Goal: Contribute content

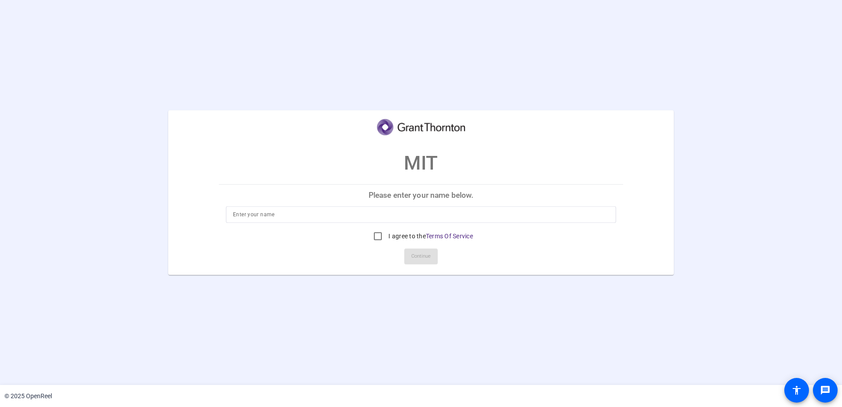
click at [302, 212] on input at bounding box center [421, 214] width 376 height 11
type input "[PERSON_NAME]"
click at [377, 237] on input "I agree to the Terms Of Service" at bounding box center [378, 236] width 18 height 18
checkbox input "true"
click at [420, 257] on span "Continue" at bounding box center [420, 256] width 19 height 13
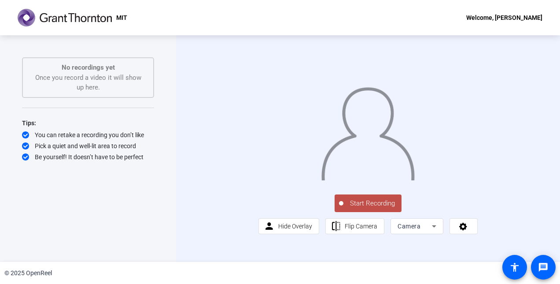
click at [372, 208] on span "Start Recording" at bounding box center [372, 203] width 58 height 10
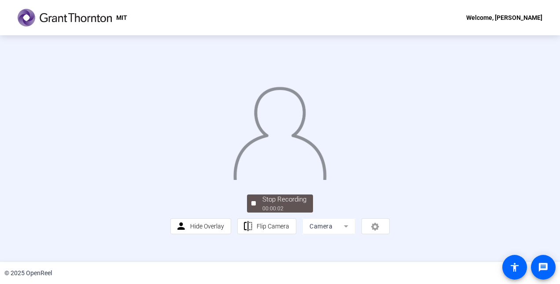
scroll to position [53, 0]
click at [283, 204] on div "Stop Recording" at bounding box center [284, 199] width 44 height 10
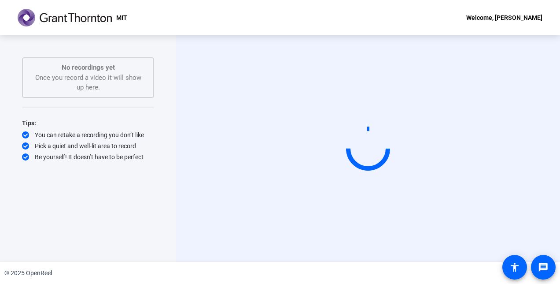
scroll to position [0, 0]
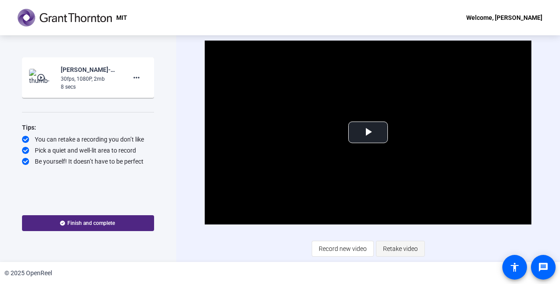
click at [402, 248] on span "Retake video" at bounding box center [400, 248] width 35 height 17
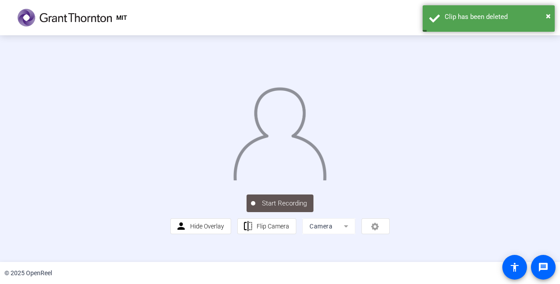
scroll to position [53, 0]
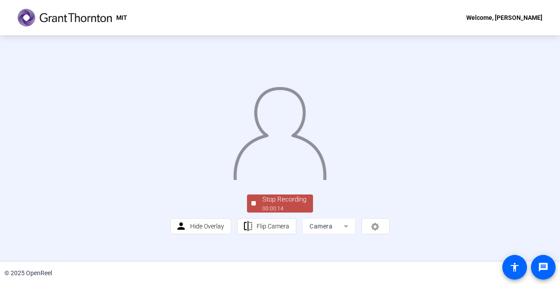
click at [277, 212] on div "00:00:14" at bounding box center [284, 208] width 44 height 8
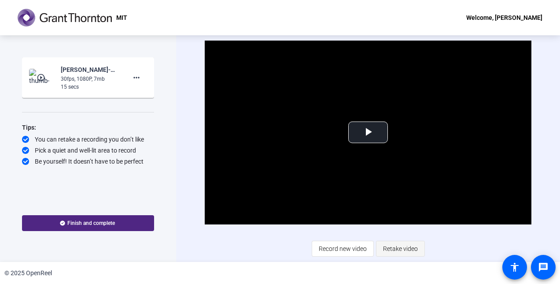
click at [406, 249] on span "Retake video" at bounding box center [400, 248] width 35 height 17
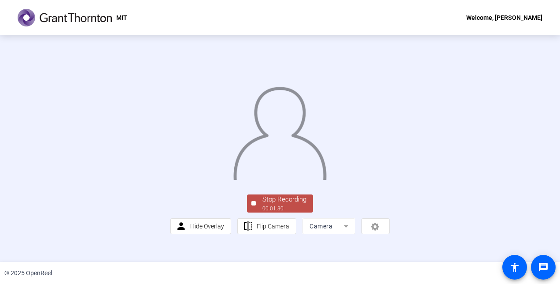
scroll to position [53, 0]
click at [280, 204] on div "Stop Recording" at bounding box center [284, 199] width 44 height 10
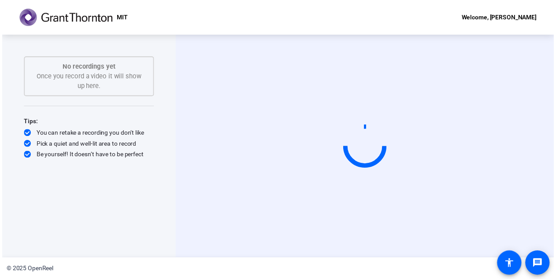
scroll to position [0, 0]
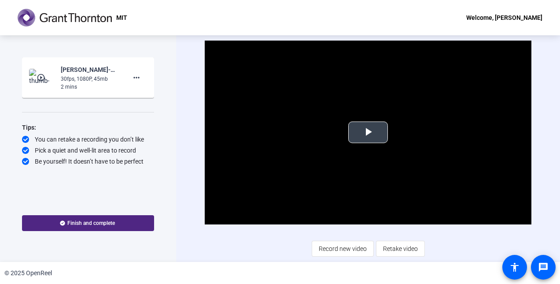
click at [368, 132] on span "Video Player" at bounding box center [368, 132] width 0 height 0
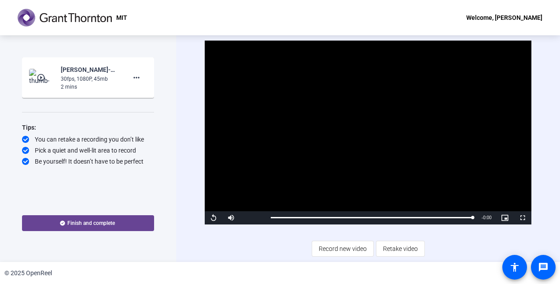
click at [92, 220] on span "Finish and complete" at bounding box center [91, 222] width 48 height 7
